Goal: Task Accomplishment & Management: Manage account settings

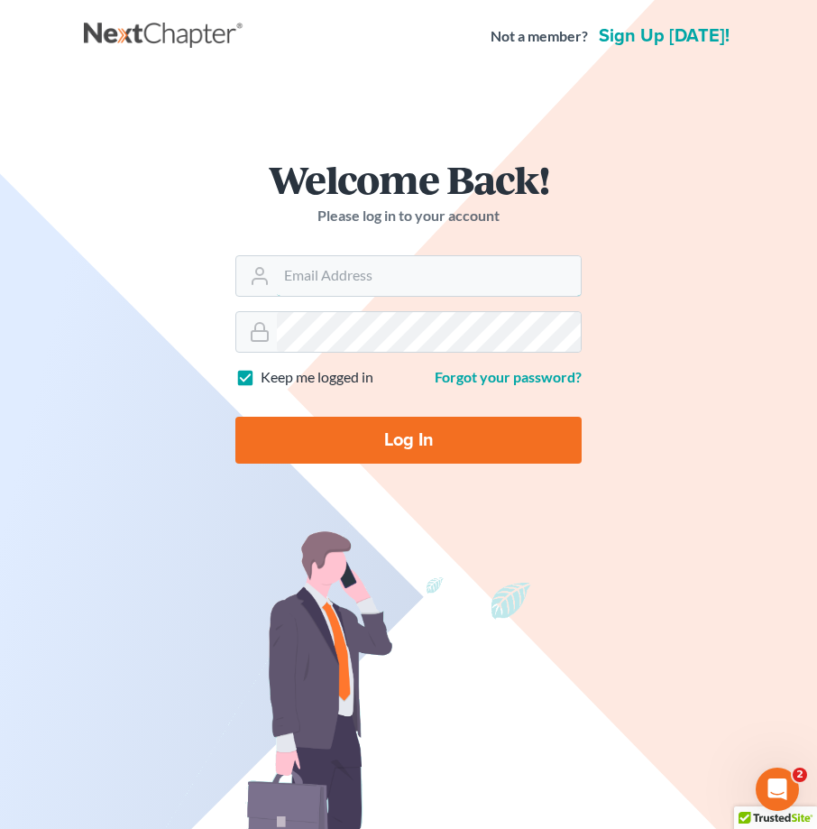
type input "[EMAIL_ADDRESS][DOMAIN_NAME]"
click at [405, 443] on input "Log In" at bounding box center [408, 440] width 346 height 47
type input "Thinking..."
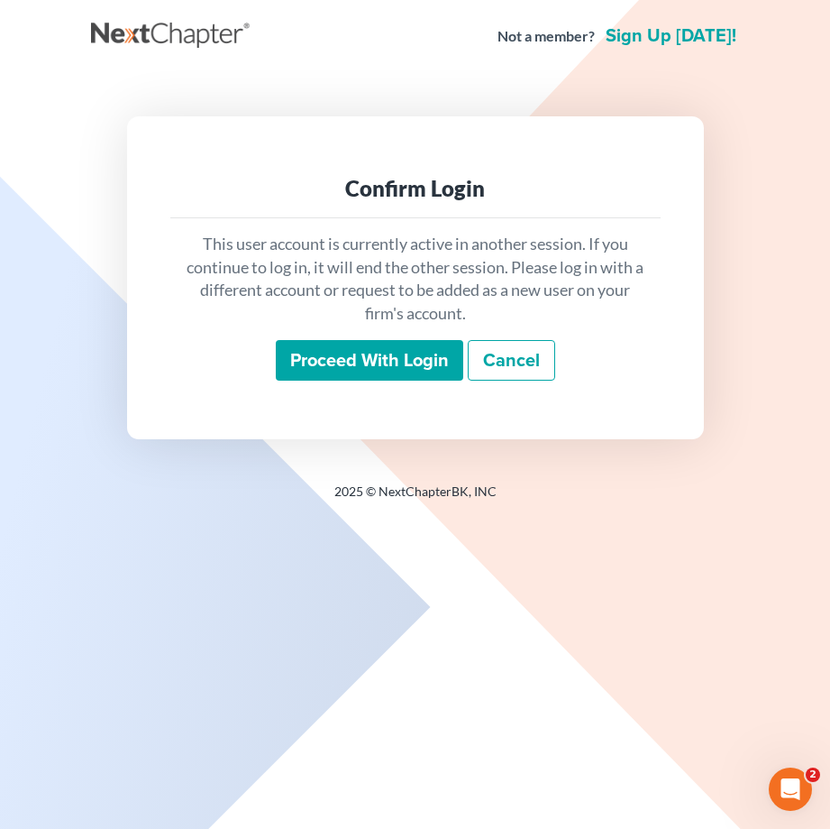
click at [343, 365] on input "Proceed with login" at bounding box center [370, 360] width 188 height 41
